Goal: Obtain resource: Obtain resource

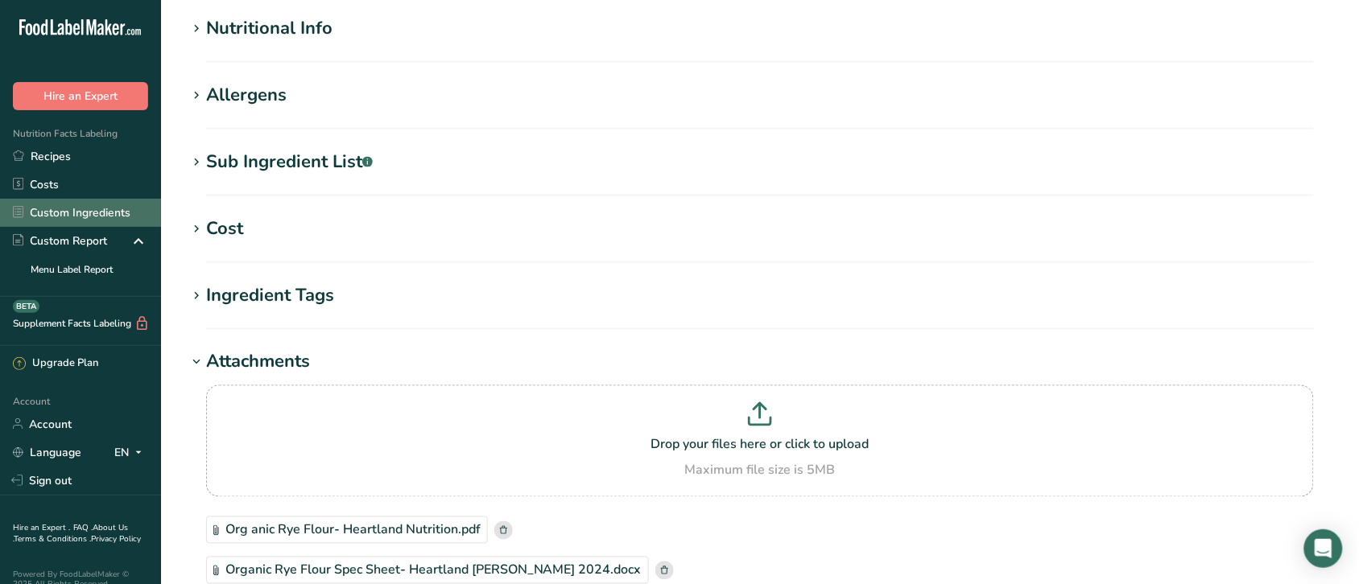
scroll to position [576, 0]
click at [79, 207] on link "Custom Ingredients" at bounding box center [80, 213] width 161 height 28
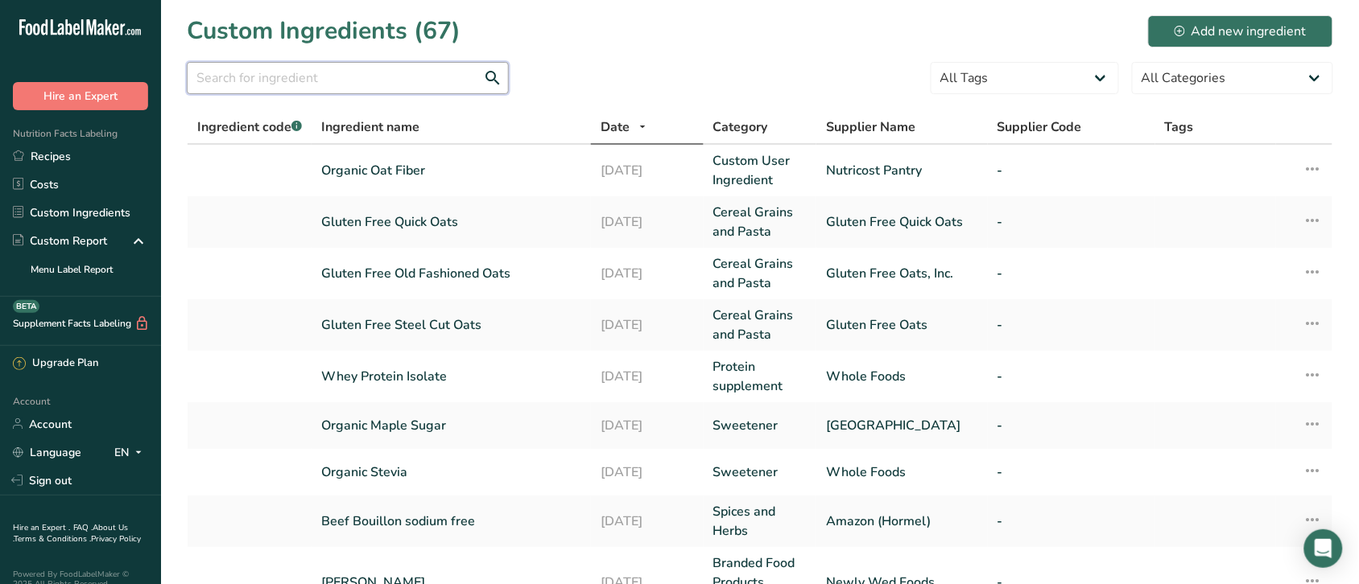
click at [377, 78] on input "text" at bounding box center [348, 78] width 322 height 32
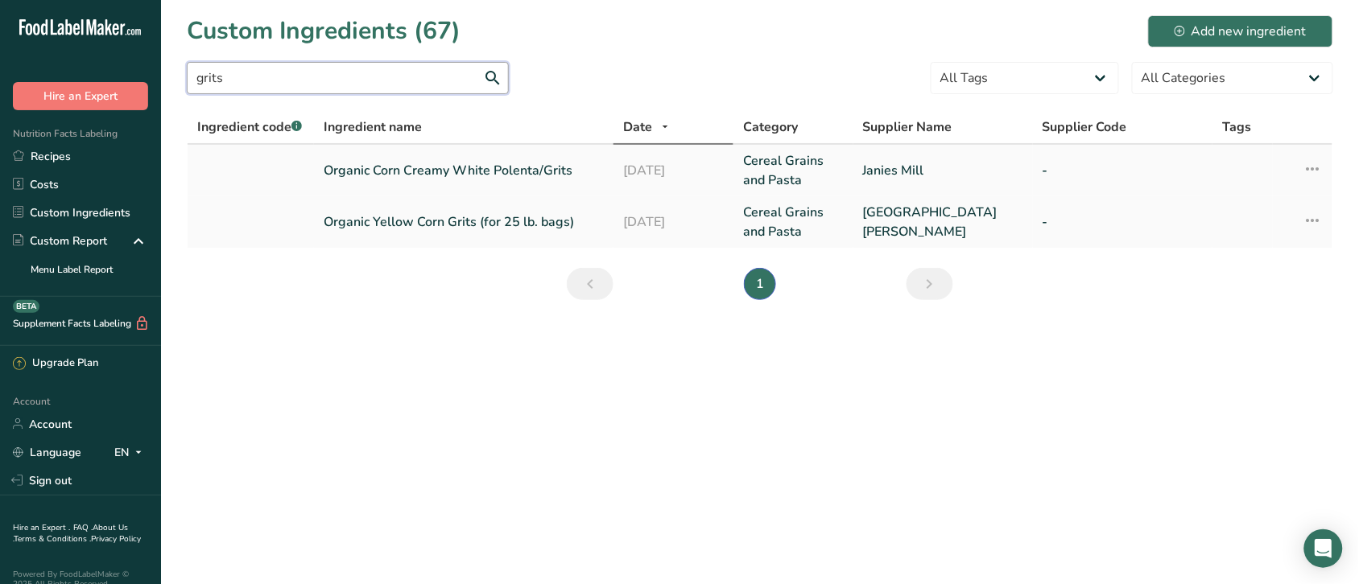
type input "grits"
click at [472, 170] on link "Organic Corn Creamy White Polenta/Grits" at bounding box center [464, 170] width 280 height 19
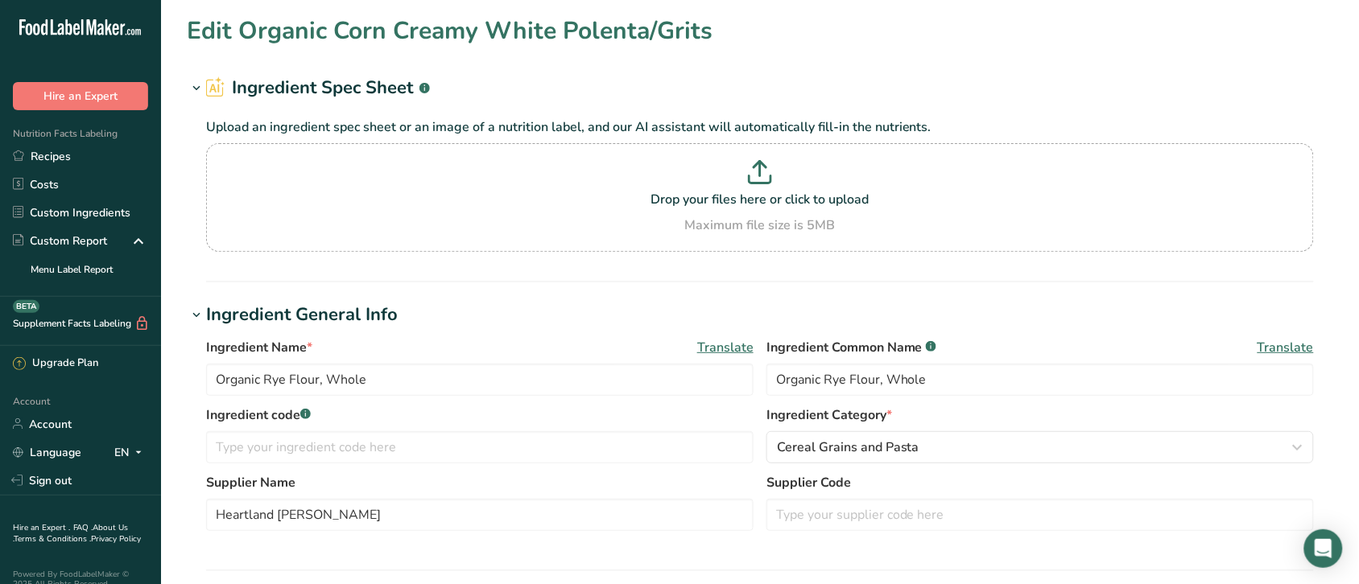
type input "Organic Corn Creamy White Polenta/Grits"
type input "Organic Corn- Creamy White Polenta/Grits"
type input "Janies Mill"
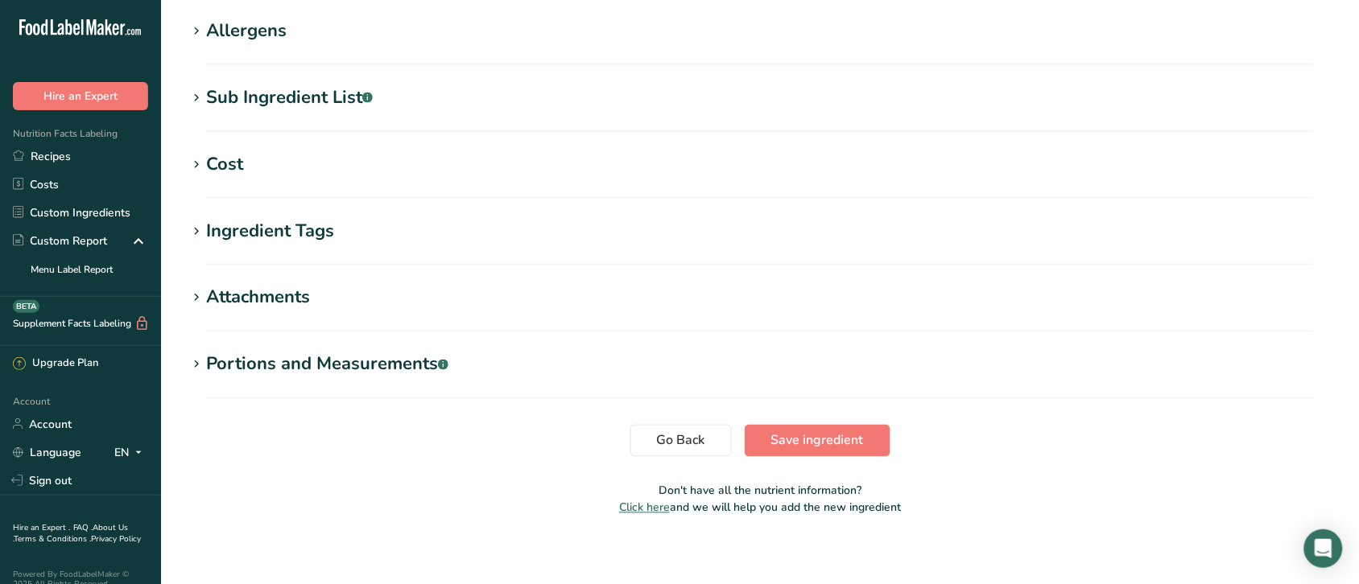
scroll to position [644, 0]
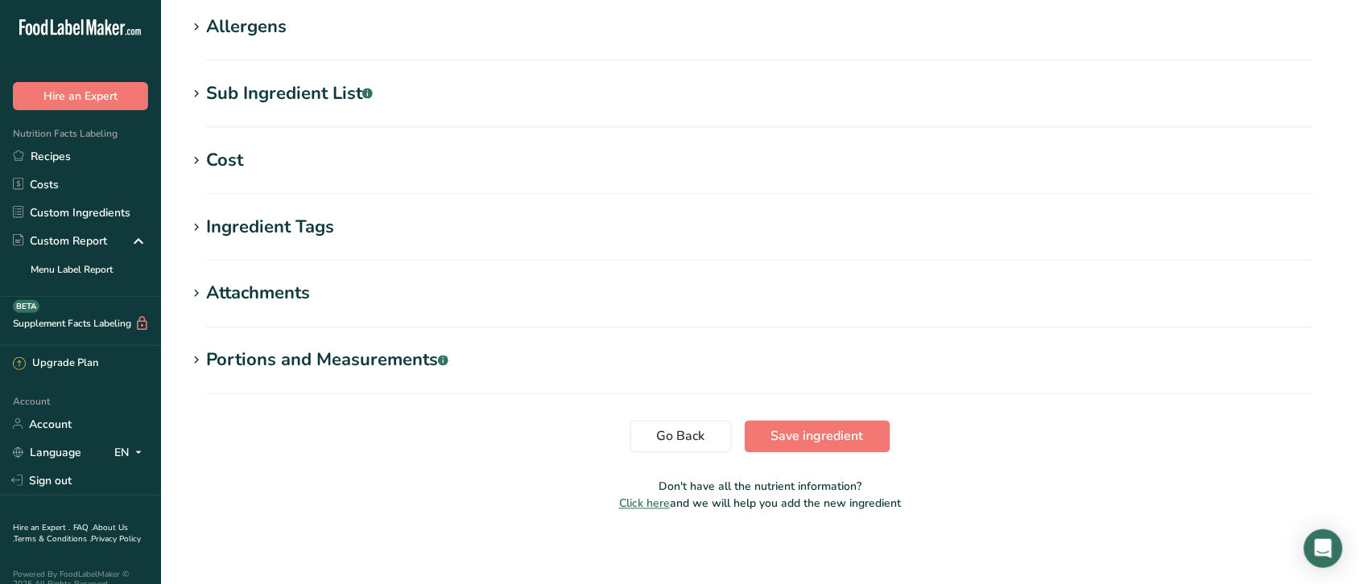
click at [283, 295] on div "Attachments" at bounding box center [258, 294] width 104 height 27
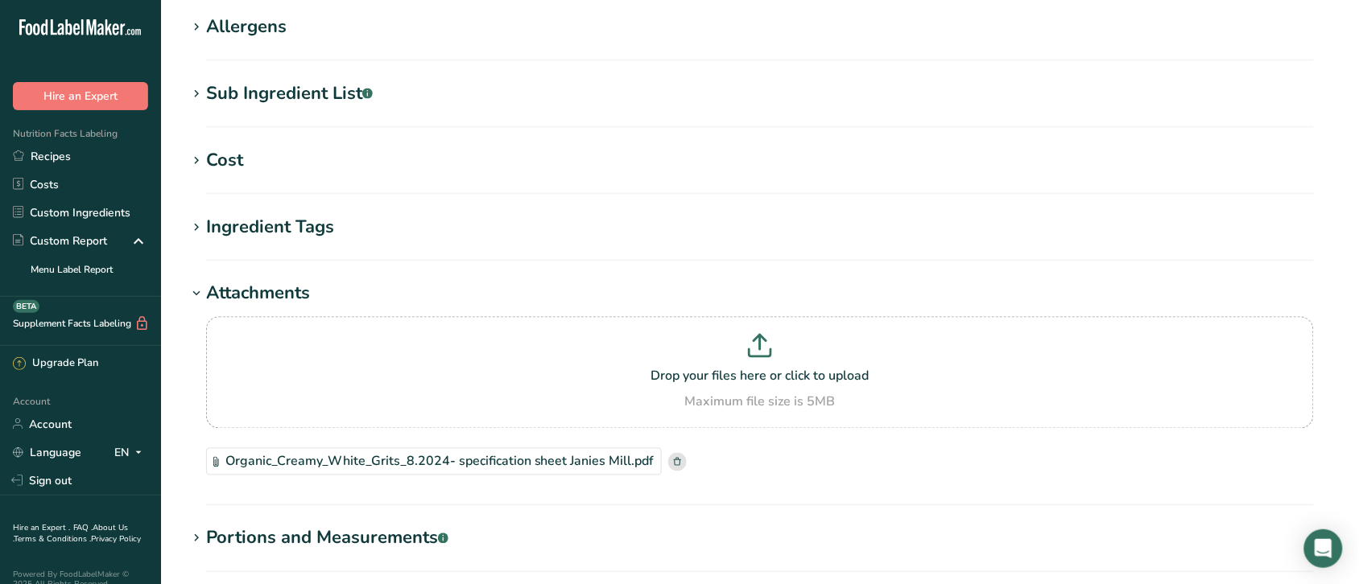
click at [544, 460] on div "Organic_Creamy_White_Grits_8.2024- specification sheet Janies Mill.pdf" at bounding box center [434, 461] width 456 height 27
click at [85, 209] on link "Custom Ingredients" at bounding box center [80, 213] width 161 height 28
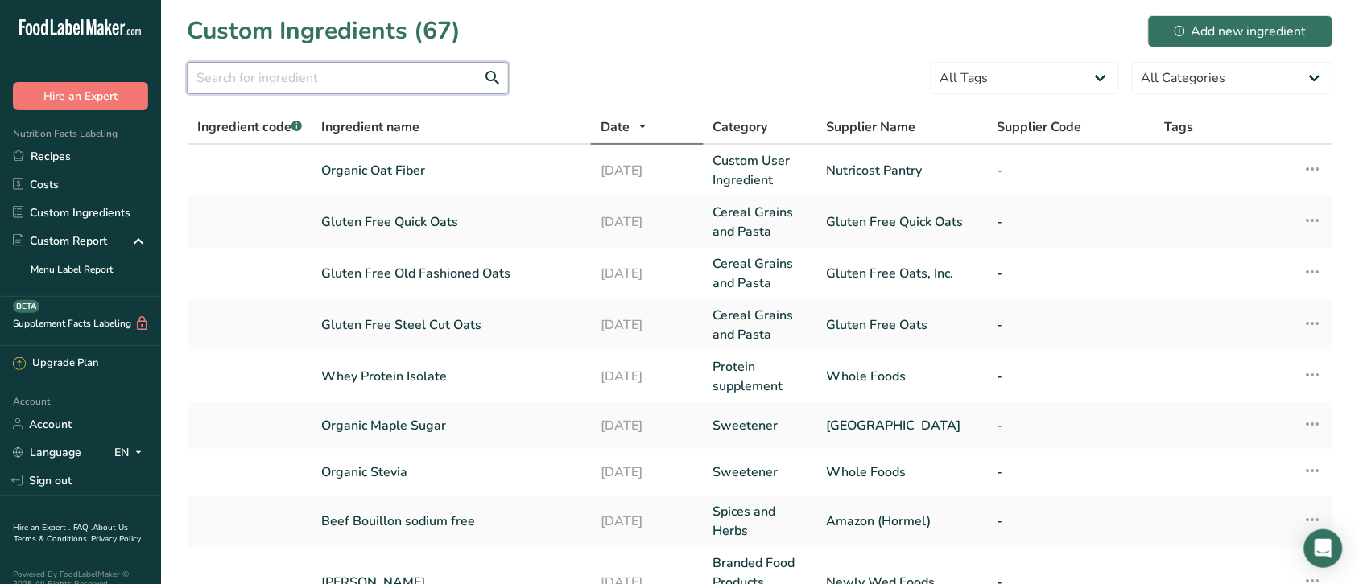
click at [341, 78] on input "text" at bounding box center [348, 78] width 322 height 32
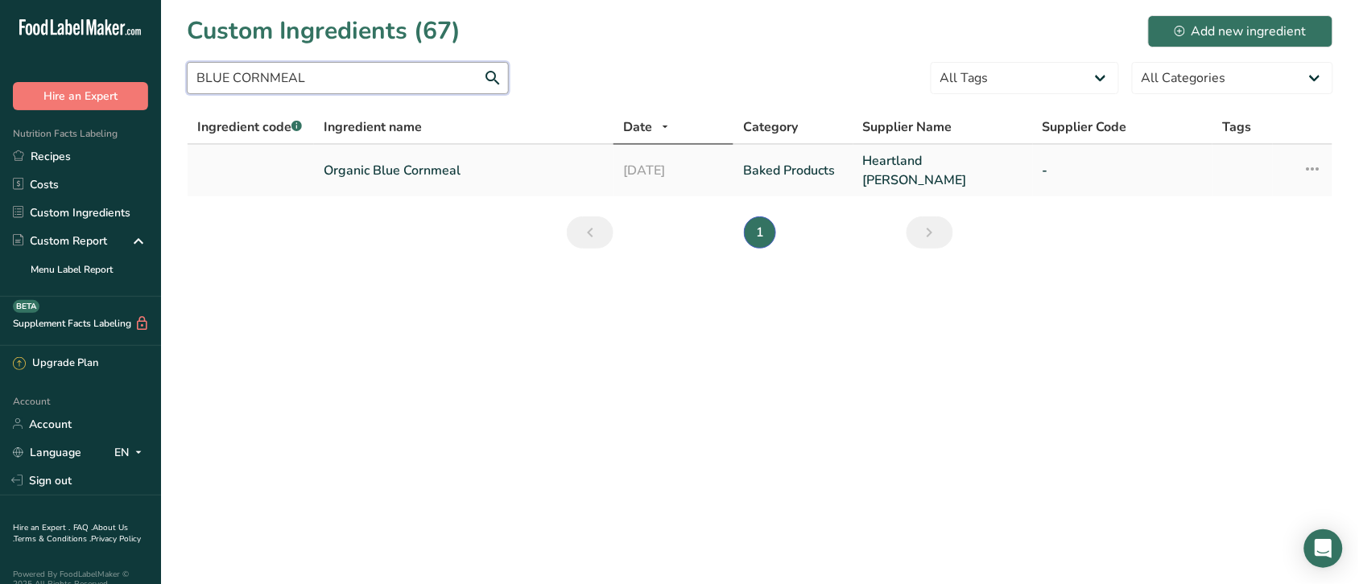
type input "BLUE CORNMEAL"
click at [369, 167] on link "Organic Blue Cornmeal" at bounding box center [464, 170] width 280 height 19
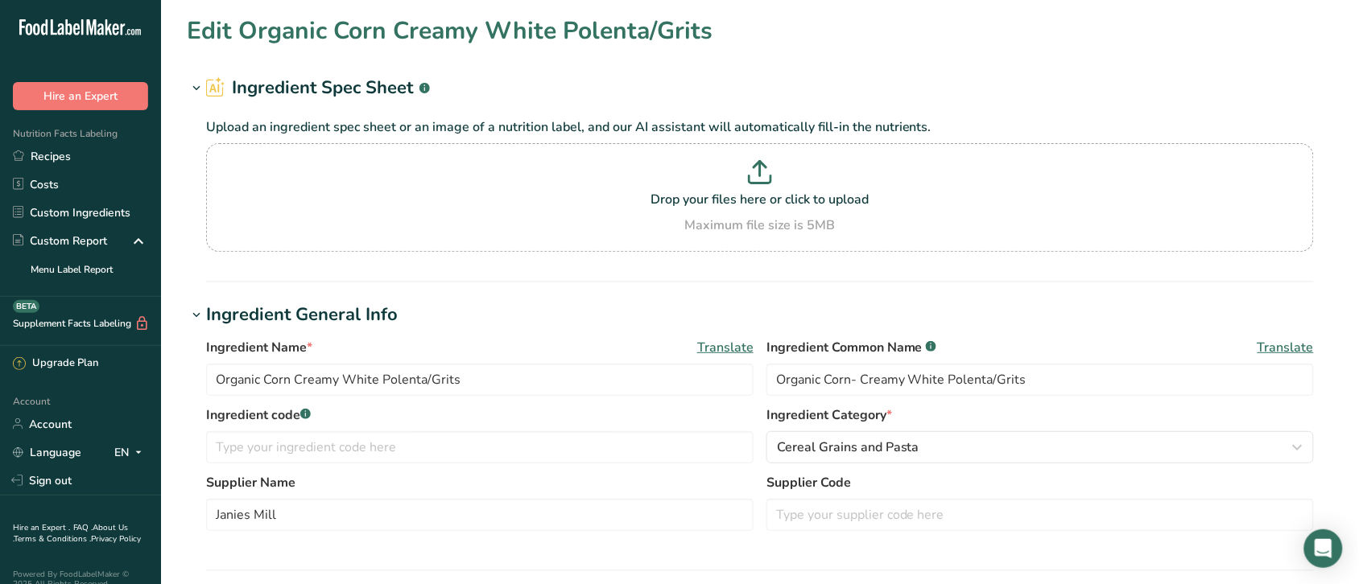
type input "Organic Blue Cornmeal"
type input "Heartland [PERSON_NAME]"
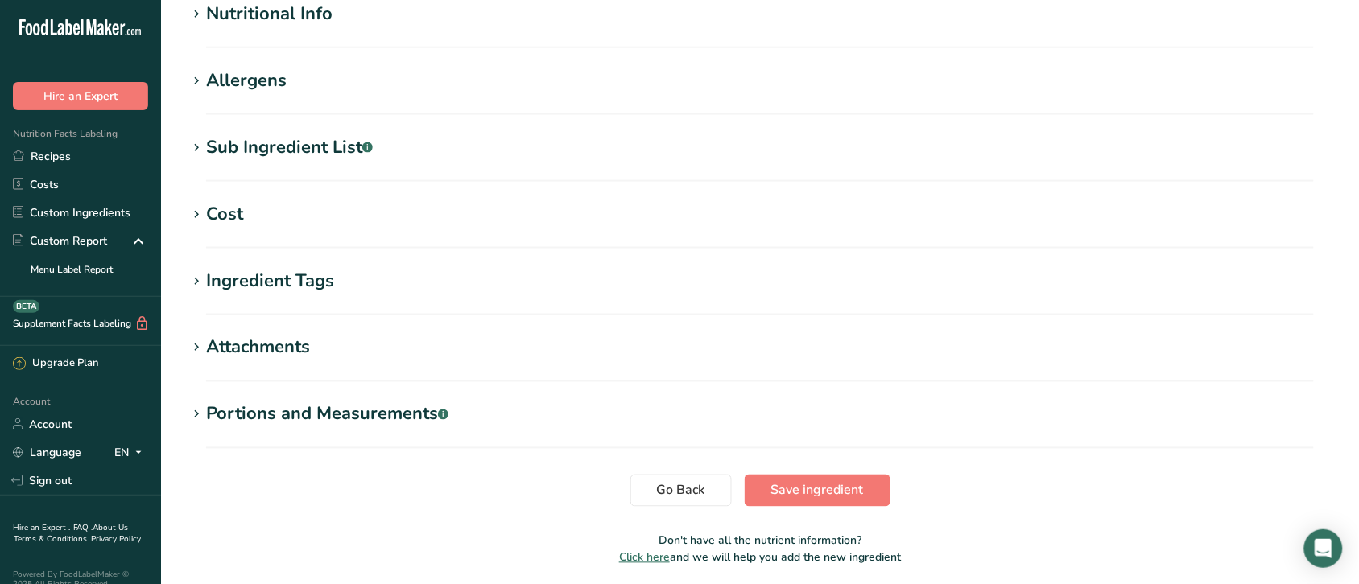
scroll to position [593, 0]
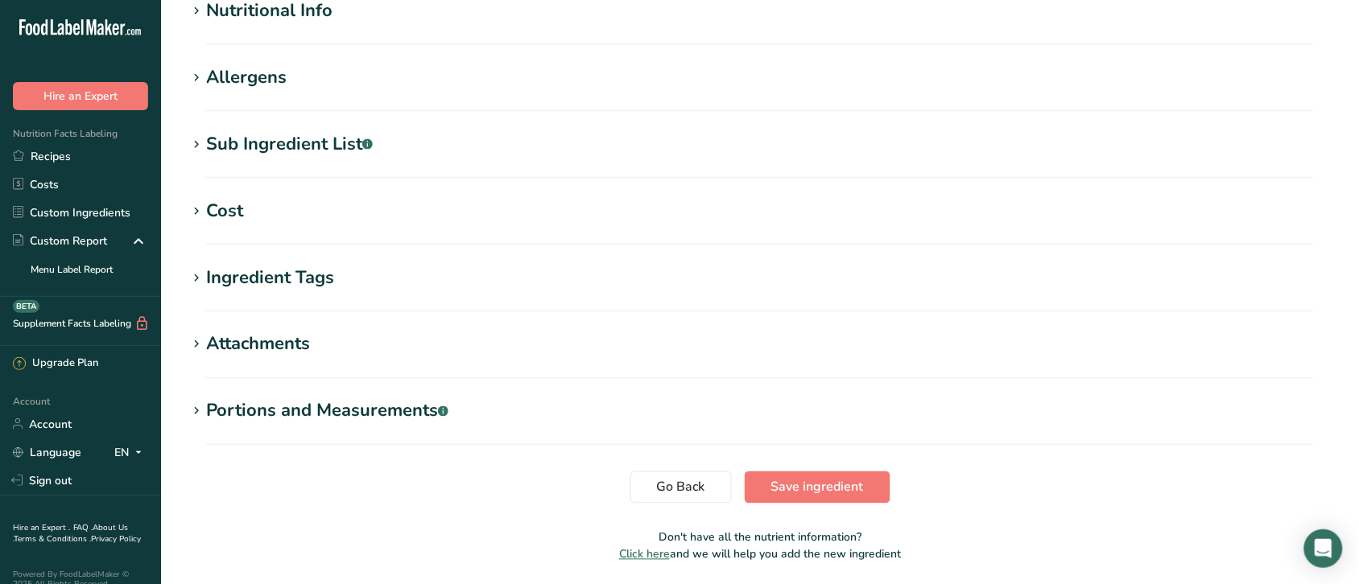
click at [299, 340] on div "Attachments" at bounding box center [258, 345] width 104 height 27
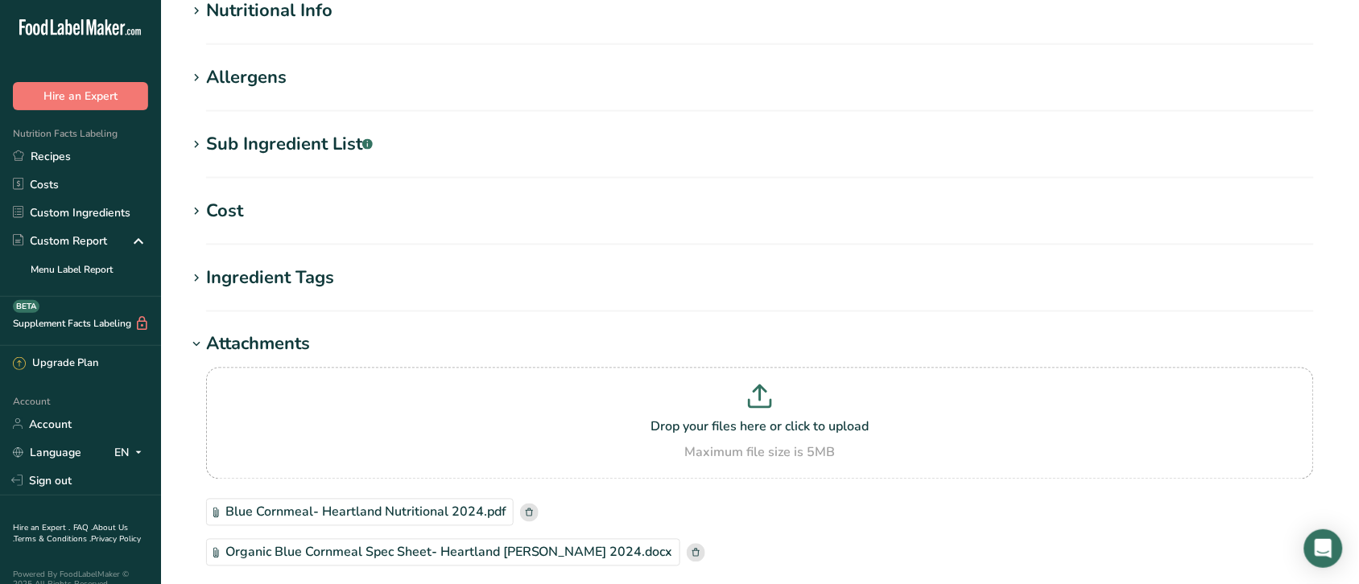
click at [380, 558] on div "Organic Blue Cornmeal Spec Sheet- Heartland [PERSON_NAME] 2024.docx" at bounding box center [443, 552] width 474 height 27
click at [78, 205] on link "Custom Ingredients" at bounding box center [80, 213] width 161 height 28
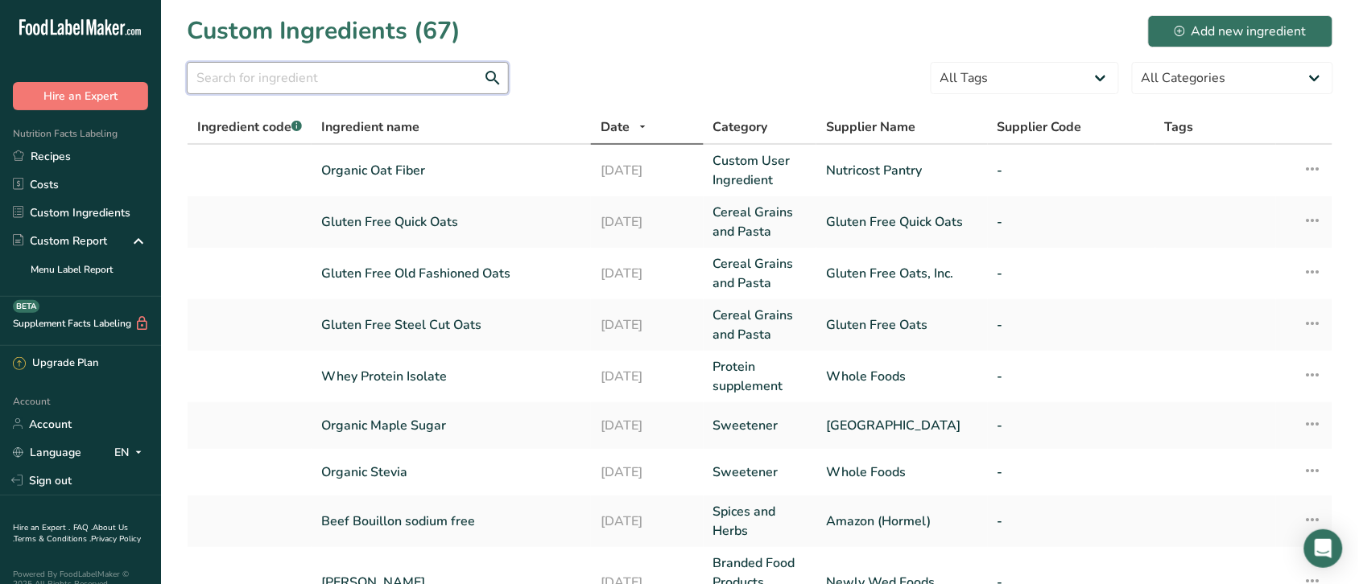
click at [400, 78] on input "text" at bounding box center [348, 78] width 322 height 32
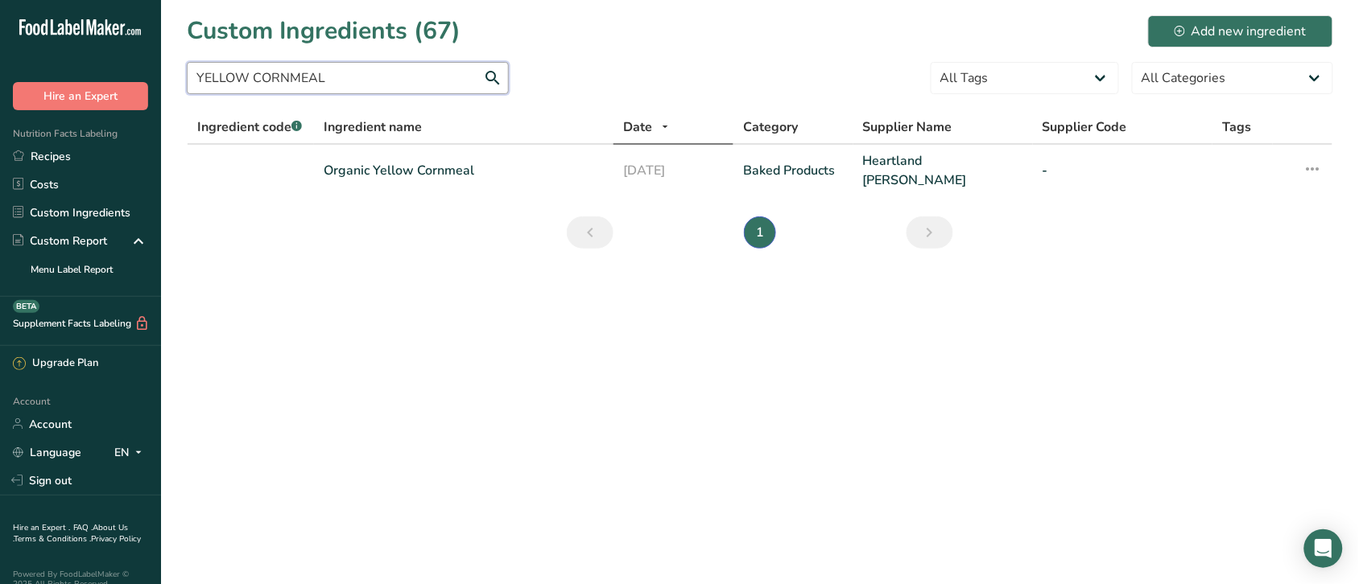
type input "YELLOW CORNMEAL"
click at [427, 165] on link "Organic Yellow Cornmeal" at bounding box center [464, 170] width 280 height 19
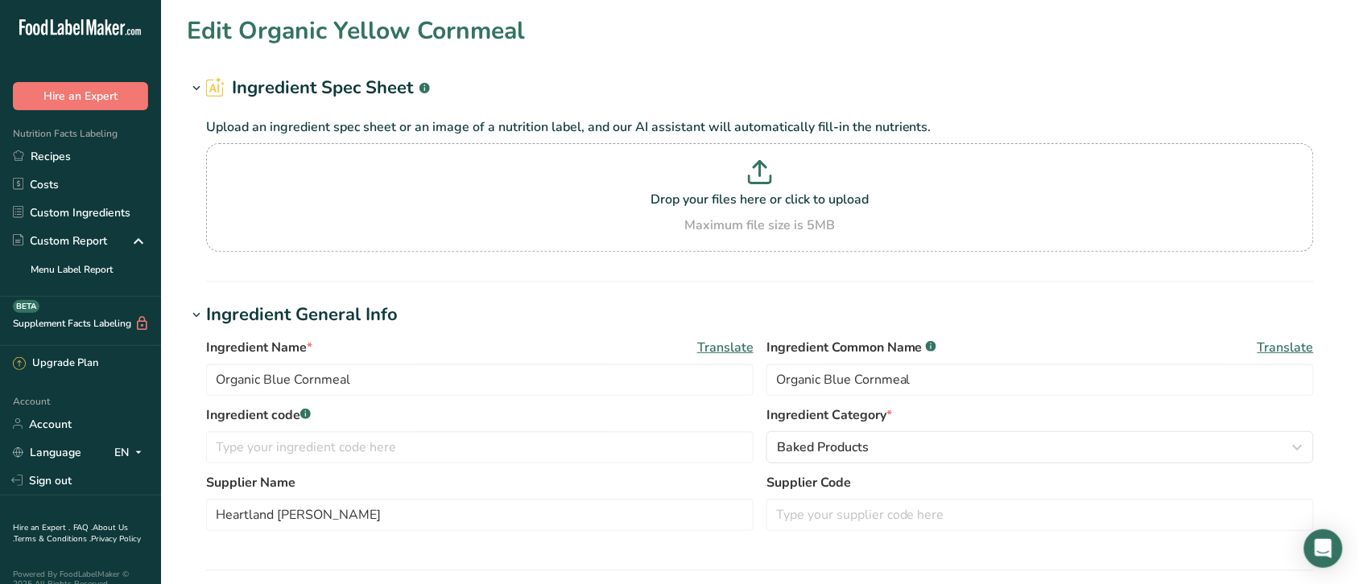
type input "Organic Yellow Cornmeal"
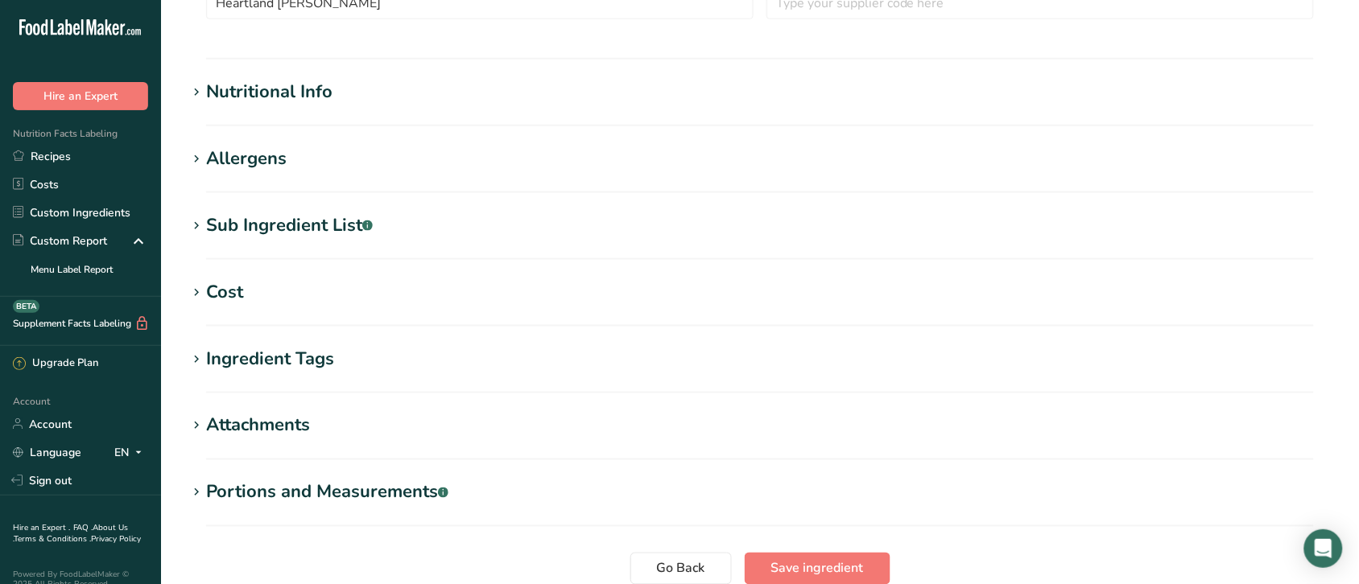
scroll to position [514, 0]
click at [291, 423] on div "Attachments" at bounding box center [258, 424] width 104 height 27
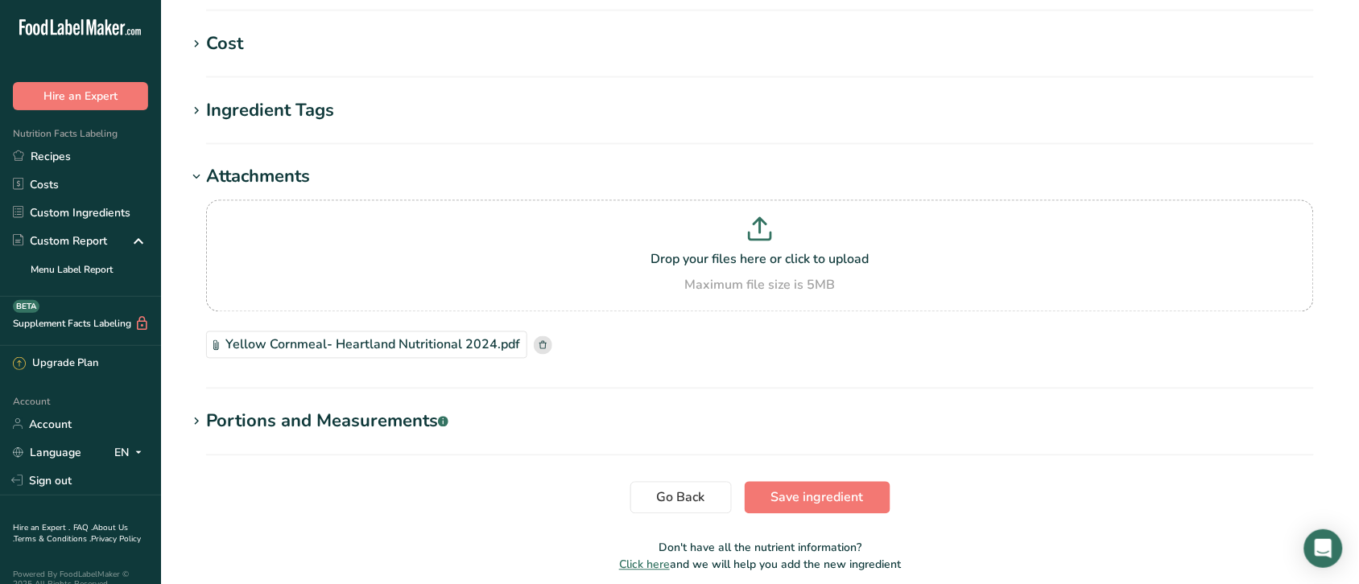
scroll to position [766, 0]
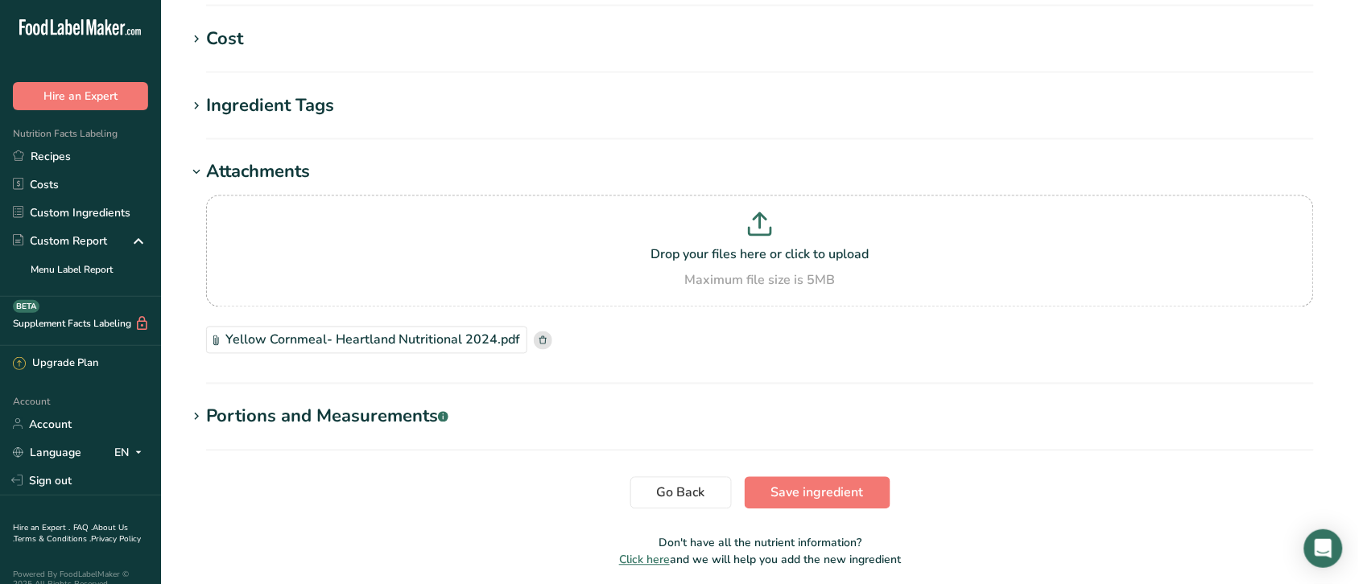
click at [436, 339] on div "Yellow Cornmeal- Heartland Nutritional 2024.pdf" at bounding box center [366, 340] width 321 height 27
